Goal: Task Accomplishment & Management: Complete application form

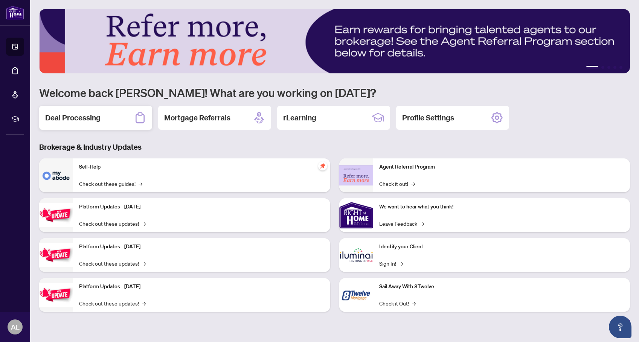
click at [66, 117] on h2 "Deal Processing" at bounding box center [72, 118] width 55 height 11
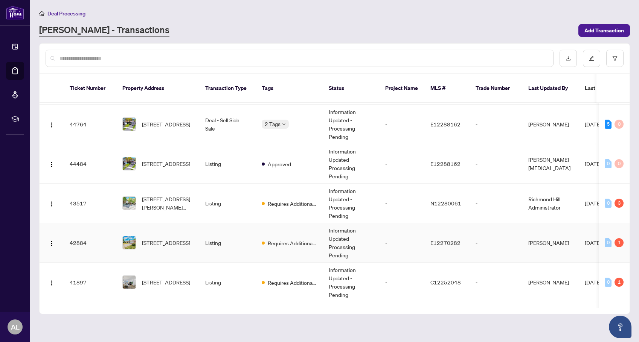
scroll to position [201, 0]
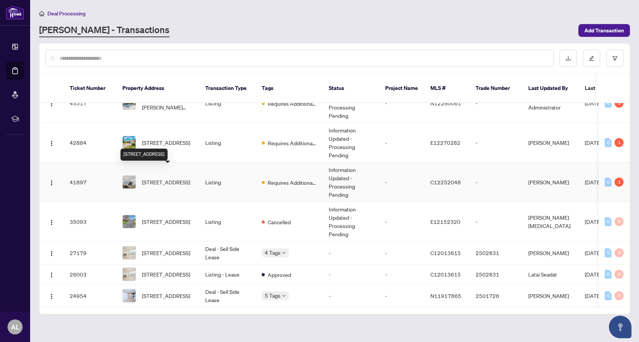
click at [169, 178] on span "[STREET_ADDRESS]" at bounding box center [166, 182] width 48 height 8
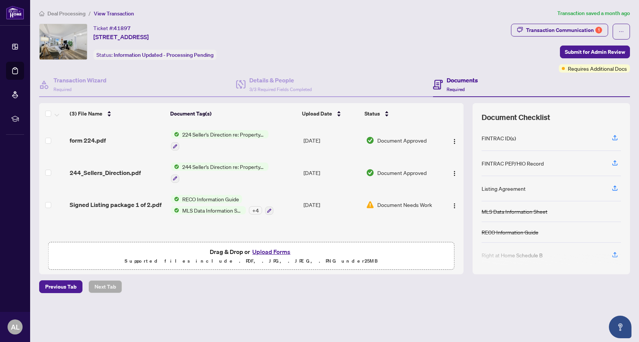
click at [417, 205] on span "Document Needs Work" at bounding box center [404, 205] width 55 height 8
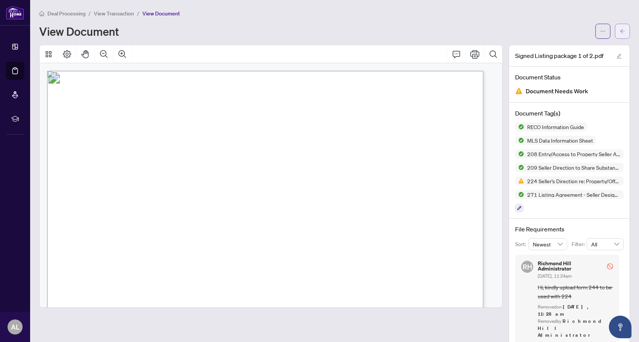
click at [615, 31] on button "button" at bounding box center [622, 31] width 15 height 15
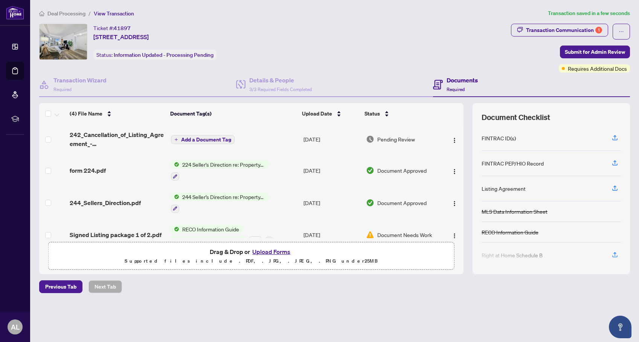
click at [209, 139] on span "Add a Document Tag" at bounding box center [206, 139] width 50 height 5
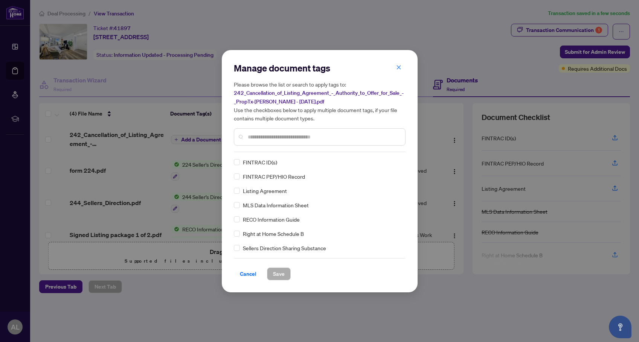
click at [277, 138] on input "text" at bounding box center [323, 137] width 151 height 8
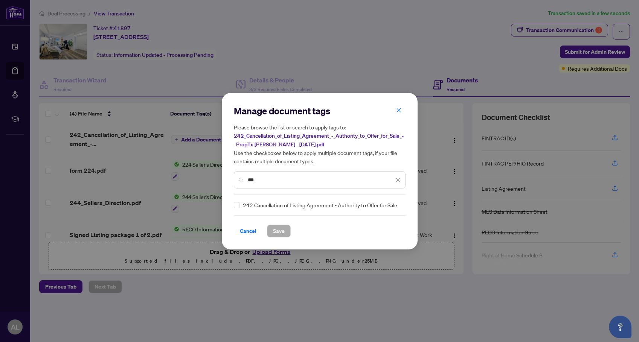
type input "***"
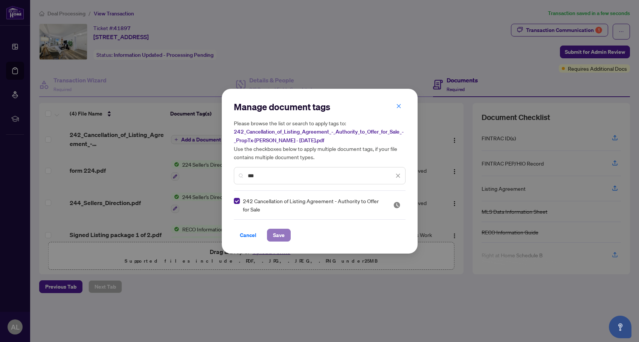
click at [276, 233] on span "Save" at bounding box center [279, 235] width 12 height 12
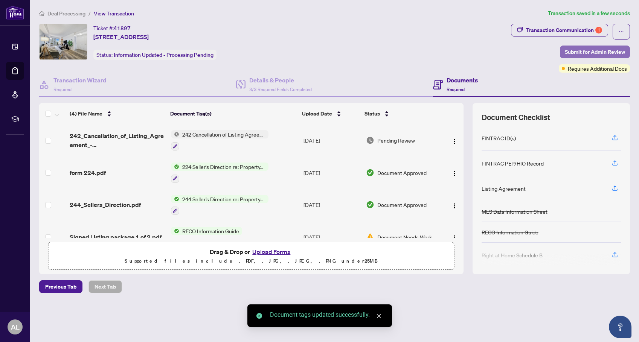
click at [600, 49] on span "Submit for Admin Review" at bounding box center [595, 52] width 60 height 12
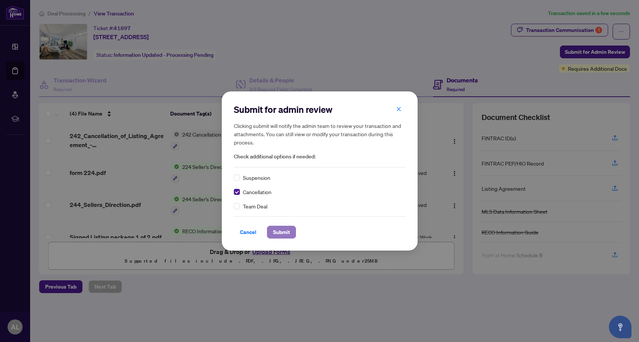
click at [282, 228] on span "Submit" at bounding box center [281, 232] width 17 height 12
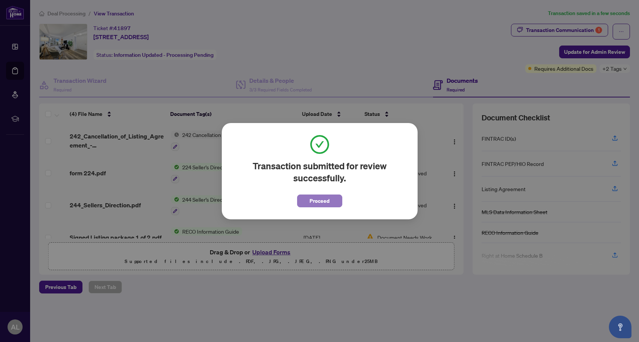
click at [320, 198] on span "Proceed" at bounding box center [320, 201] width 20 height 12
